Goal: Information Seeking & Learning: Learn about a topic

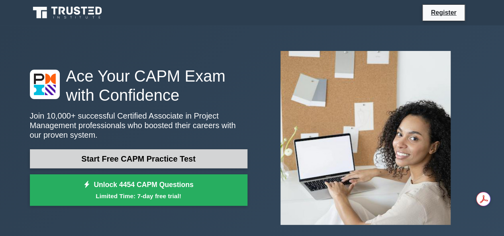
click at [128, 160] on link "Start Free CAPM Practice Test" at bounding box center [138, 158] width 217 height 19
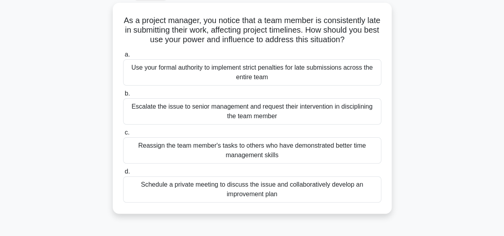
scroll to position [42, 0]
click at [332, 191] on div "Schedule a private meeting to discuss the issue and collaboratively develop an …" at bounding box center [252, 189] width 258 height 26
click at [123, 174] on input "d. Schedule a private meeting to discuss the issue and collaboratively develop …" at bounding box center [123, 171] width 0 height 5
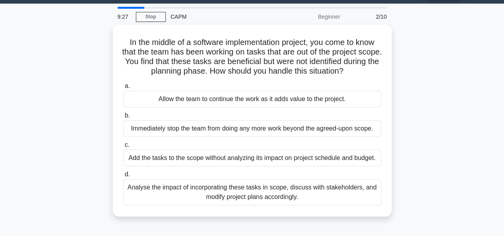
scroll to position [25, 0]
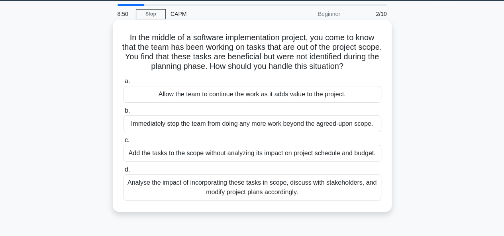
click at [210, 185] on div "Analyse the impact of incorporating these tasks in scope, discuss with stakehol…" at bounding box center [252, 187] width 258 height 26
click at [123, 172] on input "d. Analyse the impact of incorporating these tasks in scope, discuss with stake…" at bounding box center [123, 169] width 0 height 5
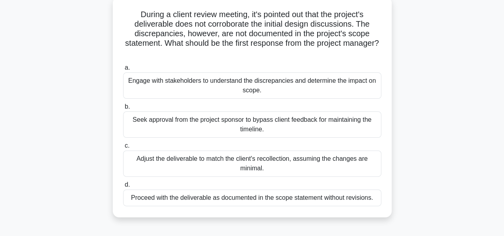
scroll to position [51, 0]
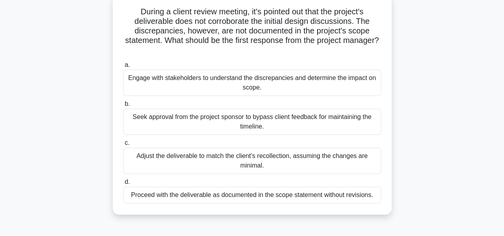
click at [191, 165] on div "Adjust the deliverable to match the client's recollection, assuming the changes…" at bounding box center [252, 161] width 258 height 26
click at [123, 146] on input "c. Adjust the deliverable to match the client's recollection, assuming the chan…" at bounding box center [123, 143] width 0 height 5
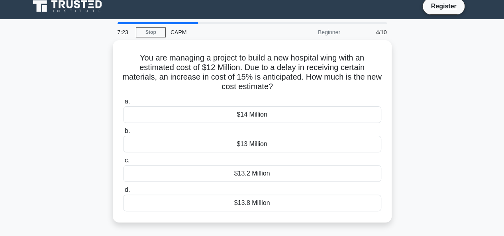
scroll to position [0, 0]
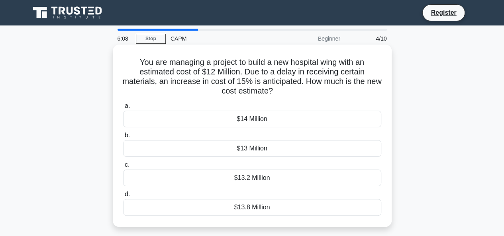
click at [167, 207] on div "$13.8 Million" at bounding box center [252, 207] width 258 height 17
click at [123, 197] on input "d. $13.8 Million" at bounding box center [123, 194] width 0 height 5
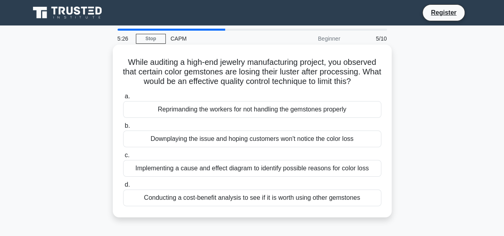
click at [213, 165] on div "Implementing a cause and effect diagram to identify possible reasons for color …" at bounding box center [252, 168] width 258 height 17
click at [123, 158] on input "c. Implementing a cause and effect diagram to identify possible reasons for col…" at bounding box center [123, 155] width 0 height 5
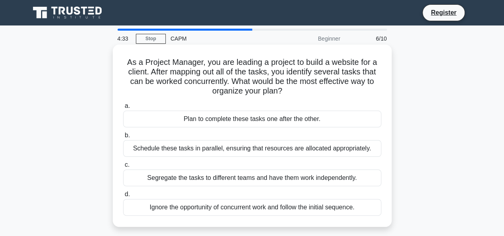
click at [245, 178] on div "Segregate the tasks to different teams and have them work independently." at bounding box center [252, 178] width 258 height 17
click at [123, 168] on input "c. Segregate the tasks to different teams and have them work independently." at bounding box center [123, 165] width 0 height 5
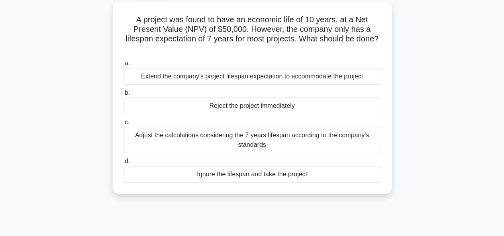
scroll to position [46, 0]
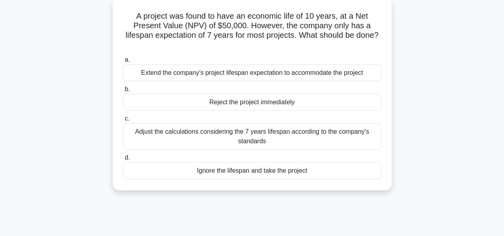
click at [214, 141] on div "Adjust the calculations considering the 7 years lifespan according to the compa…" at bounding box center [252, 136] width 258 height 26
click at [123, 121] on input "c. Adjust the calculations considering the 7 years lifespan according to the co…" at bounding box center [123, 118] width 0 height 5
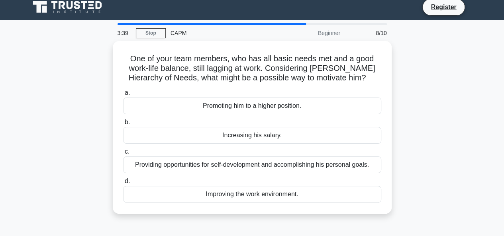
scroll to position [0, 0]
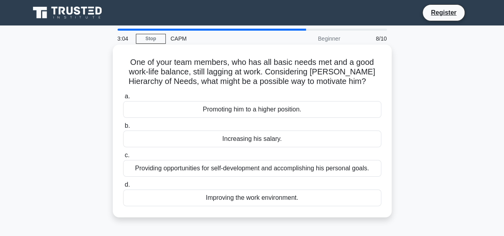
click at [282, 167] on div "Providing opportunities for self-development and accomplishing his personal goa…" at bounding box center [252, 168] width 258 height 17
click at [123, 158] on input "c. Providing opportunities for self-development and accomplishing his personal …" at bounding box center [123, 155] width 0 height 5
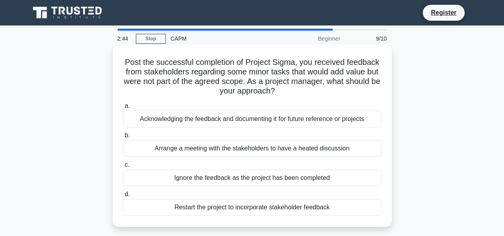
click at [235, 127] on div "Acknowledging the feedback and documenting it for future reference or projects" at bounding box center [252, 119] width 258 height 17
click at [123, 109] on input "a. Acknowledging the feedback and documenting it for future reference or projec…" at bounding box center [123, 106] width 0 height 5
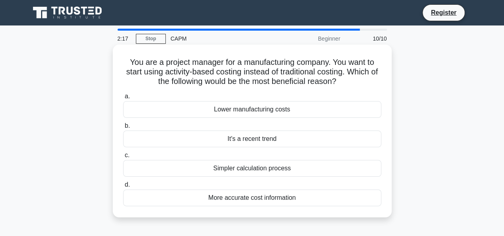
click at [237, 113] on div "Lower manufacturing costs" at bounding box center [252, 109] width 258 height 17
click at [123, 99] on input "a. Lower manufacturing costs" at bounding box center [123, 96] width 0 height 5
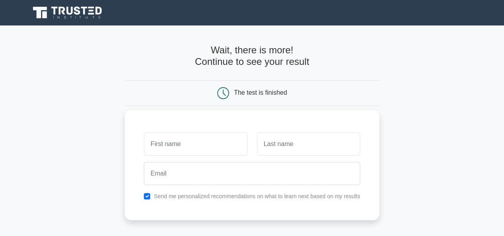
click at [183, 146] on input "text" at bounding box center [195, 144] width 103 height 23
type input "tiya"
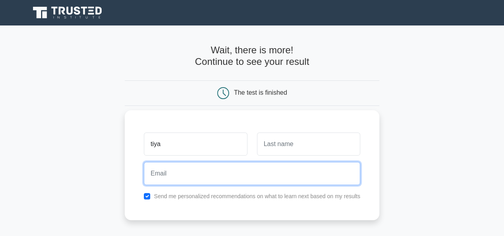
click at [173, 180] on input "email" at bounding box center [252, 173] width 216 height 23
type input "fathiyaalmahrouqi@gmail.com"
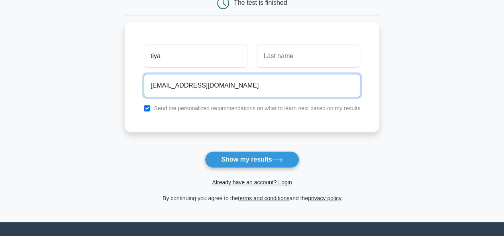
scroll to position [100, 0]
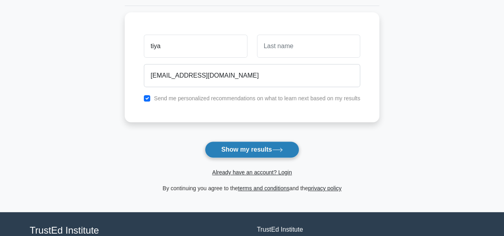
click at [228, 150] on button "Show my results" at bounding box center [252, 149] width 94 height 17
type input "nas"
click at [257, 145] on button "Show my results" at bounding box center [252, 149] width 94 height 17
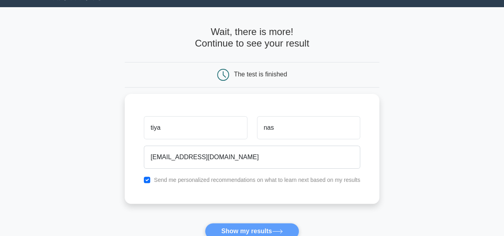
scroll to position [0, 0]
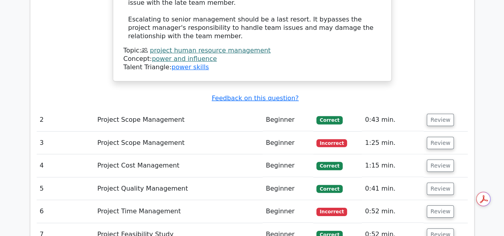
scroll to position [1131, 0]
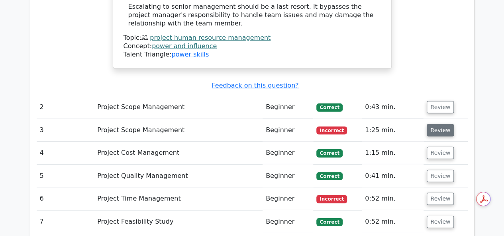
click at [439, 124] on button "Review" at bounding box center [440, 130] width 27 height 12
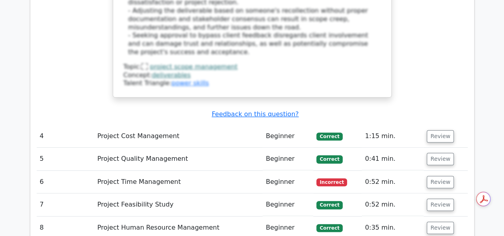
scroll to position [1618, 0]
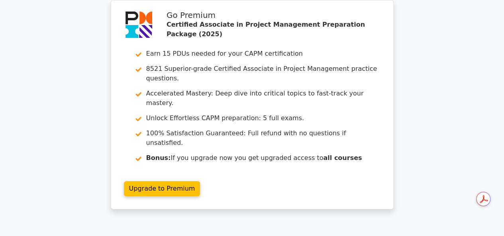
scroll to position [0, 0]
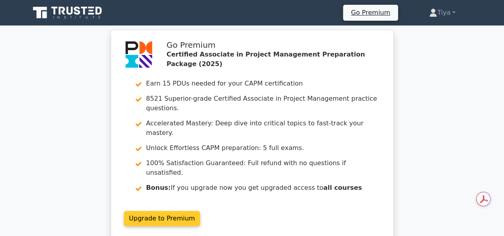
click at [156, 211] on link "Upgrade to Premium" at bounding box center [162, 218] width 76 height 15
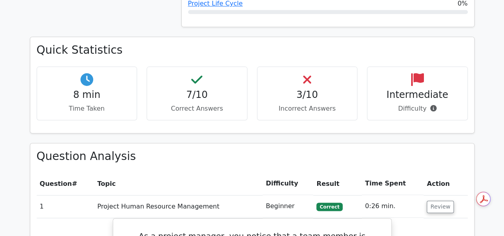
scroll to position [493, 0]
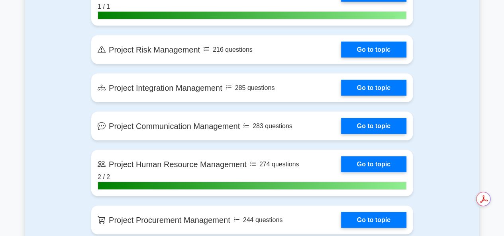
scroll to position [782, 0]
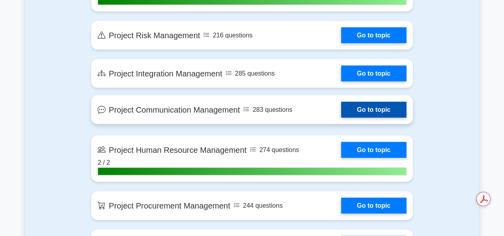
click at [367, 102] on link "Go to topic" at bounding box center [373, 110] width 65 height 16
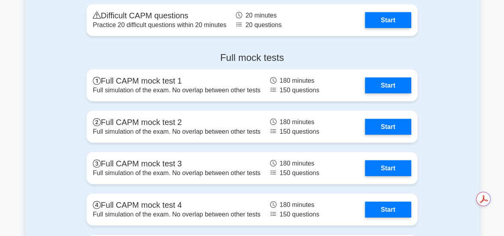
scroll to position [2305, 0]
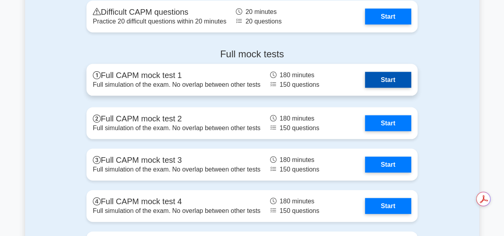
click at [375, 82] on link "Start" at bounding box center [388, 80] width 46 height 16
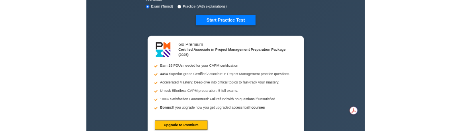
scroll to position [188, 0]
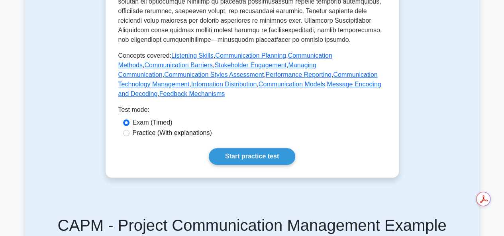
scroll to position [413, 0]
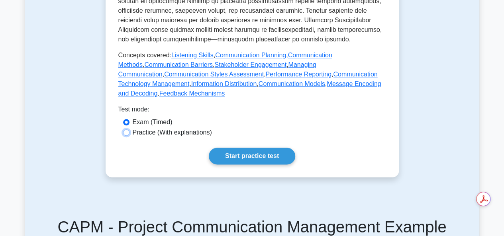
click at [125, 129] on input "Practice (With explanations)" at bounding box center [126, 132] width 6 height 6
radio input "true"
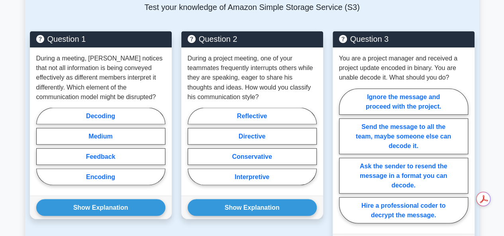
scroll to position [668, 0]
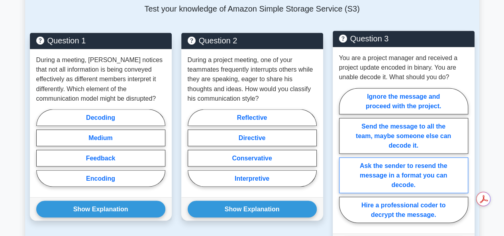
click at [398, 157] on label "Ask the sender to resend the message in a format you can decode." at bounding box center [403, 175] width 129 height 36
click at [344, 155] on input "Ask the sender to resend the message in a format you can decode." at bounding box center [341, 157] width 5 height 5
radio input "true"
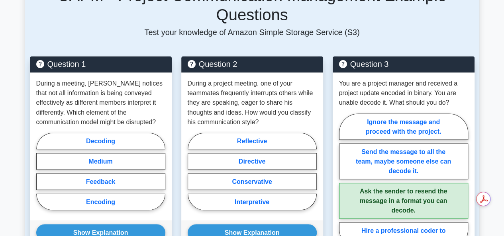
scroll to position [650, 0]
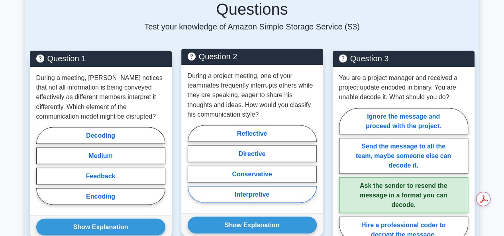
click at [257, 186] on label "Interpretive" at bounding box center [252, 194] width 129 height 17
click at [193, 164] on input "Interpretive" at bounding box center [190, 166] width 5 height 5
radio input "true"
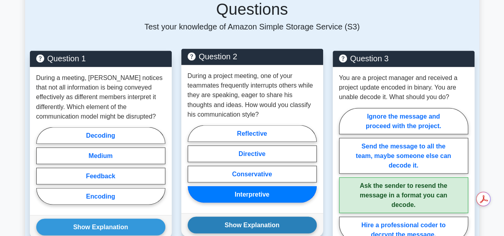
click at [244, 217] on button "Show Explanation" at bounding box center [252, 225] width 129 height 17
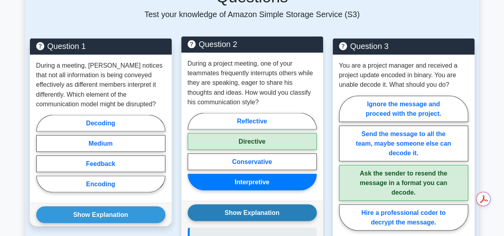
scroll to position [663, 0]
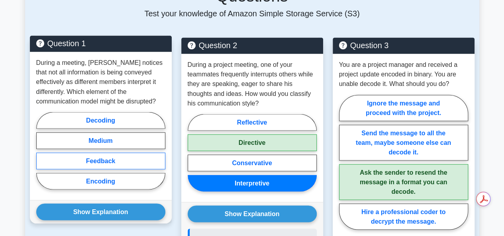
click at [119, 153] on label "Feedback" at bounding box center [100, 161] width 129 height 17
click at [41, 151] on input "Feedback" at bounding box center [38, 153] width 5 height 5
radio input "true"
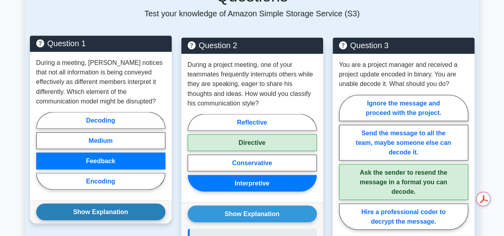
click at [108, 204] on button "Show Explanation" at bounding box center [100, 212] width 129 height 17
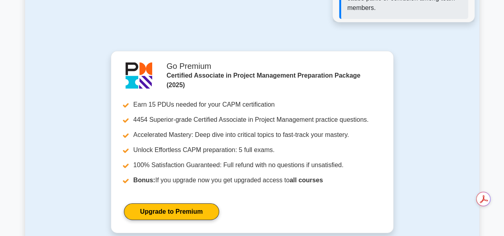
scroll to position [1319, 0]
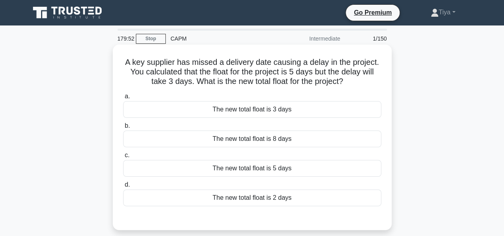
click at [170, 138] on div "The new total float is 8 days" at bounding box center [252, 139] width 258 height 17
click at [123, 129] on input "b. The new total float is 8 days" at bounding box center [123, 125] width 0 height 5
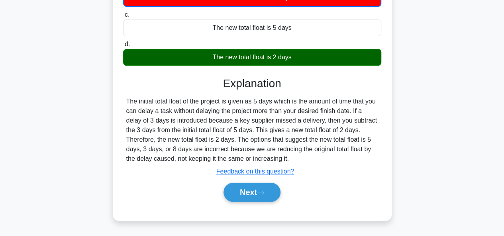
scroll to position [143, 0]
